Goal: Information Seeking & Learning: Find contact information

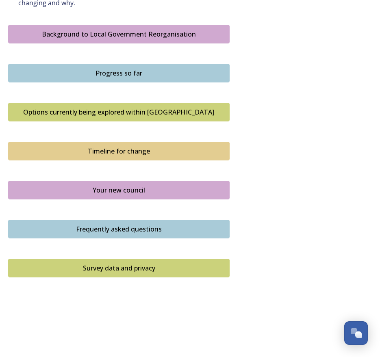
scroll to position [507, 0]
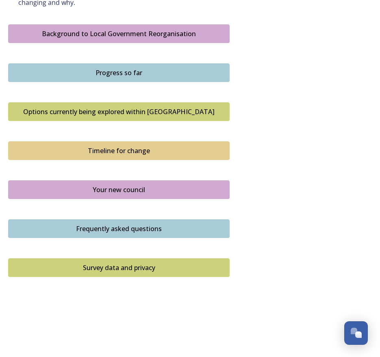
click at [113, 224] on div "Frequently asked questions" at bounding box center [119, 229] width 213 height 10
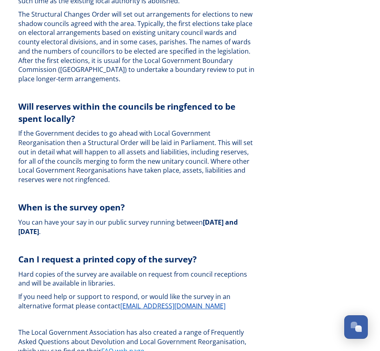
scroll to position [2608, 0]
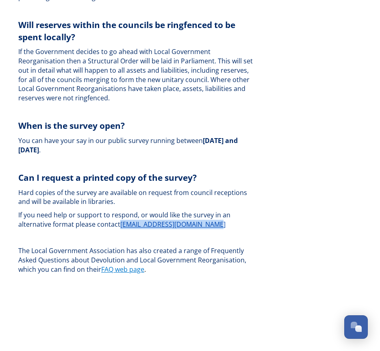
drag, startPoint x: 221, startPoint y: 215, endPoint x: 120, endPoint y: 211, distance: 101.7
click at [120, 211] on p "If you need help or support to respond, or would like the survey in an alternat…" at bounding box center [138, 220] width 240 height 18
drag, startPoint x: 120, startPoint y: 211, endPoint x: 136, endPoint y: 217, distance: 17.5
copy u "LGRquestions@horsham.gov.uk"
click at [121, 265] on link "FAQ web page" at bounding box center [122, 269] width 43 height 9
